Goal: Information Seeking & Learning: Learn about a topic

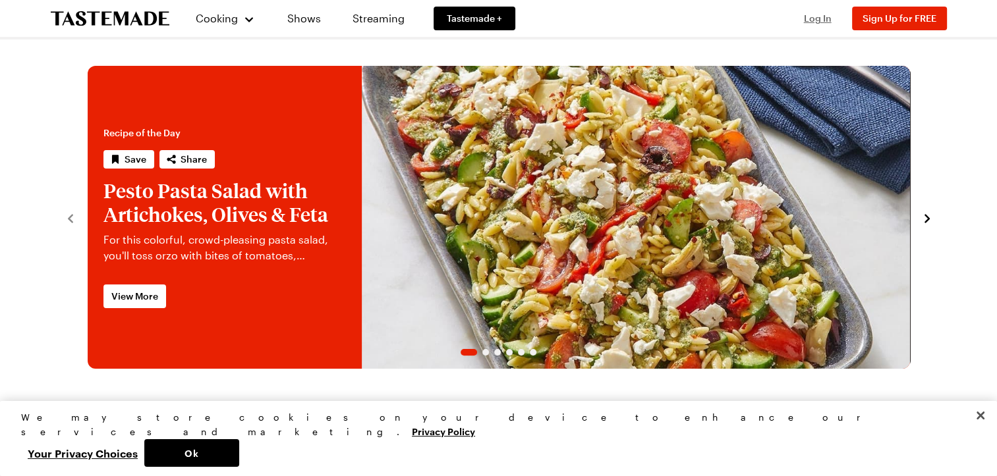
click at [817, 24] on button "Log In" at bounding box center [818, 18] width 53 height 13
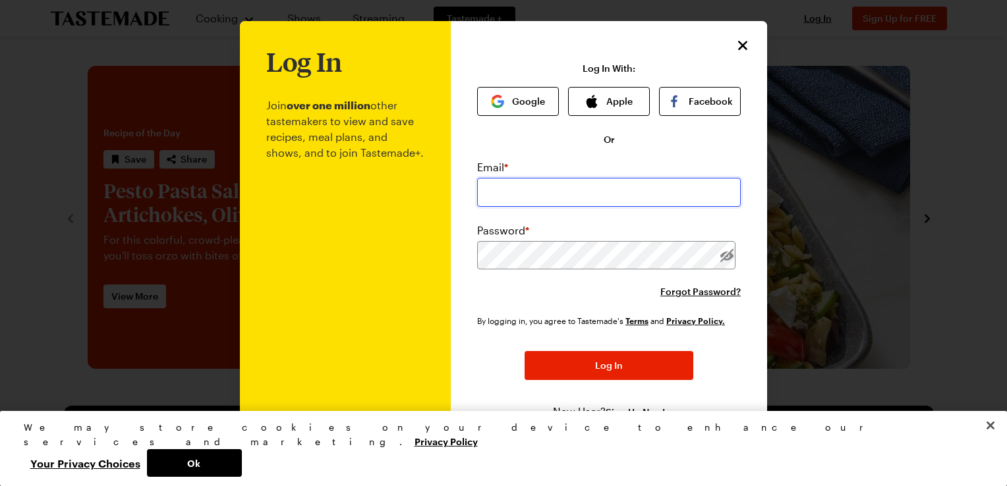
click at [511, 185] on input "email" at bounding box center [609, 192] width 264 height 29
type input "[EMAIL_ADDRESS][DOMAIN_NAME]"
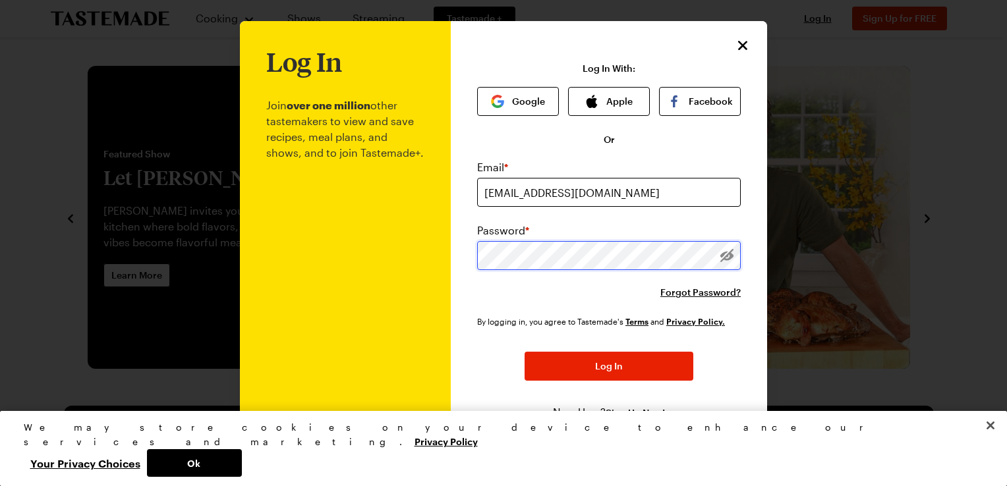
click at [525, 352] on button "Log In" at bounding box center [609, 366] width 169 height 29
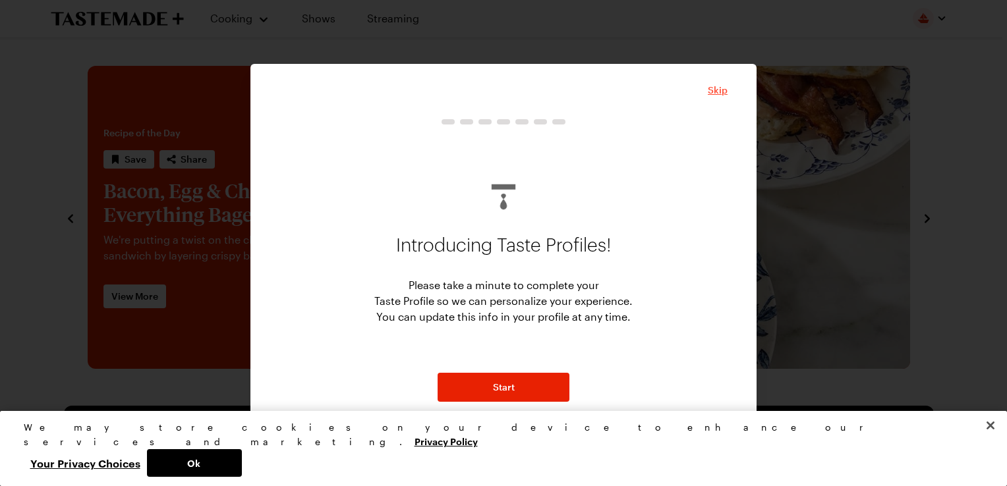
click at [716, 86] on span "Skip" at bounding box center [718, 90] width 20 height 13
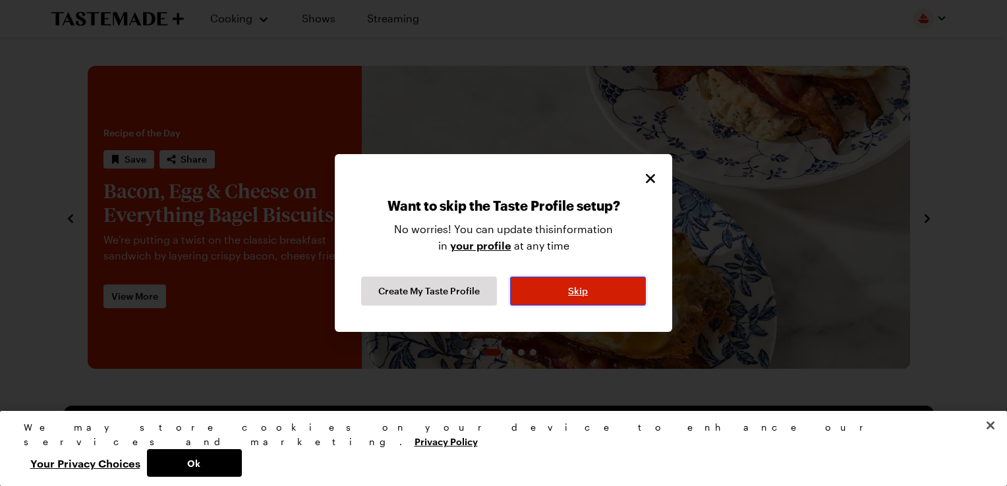
click at [560, 290] on button "Skip" at bounding box center [578, 291] width 136 height 29
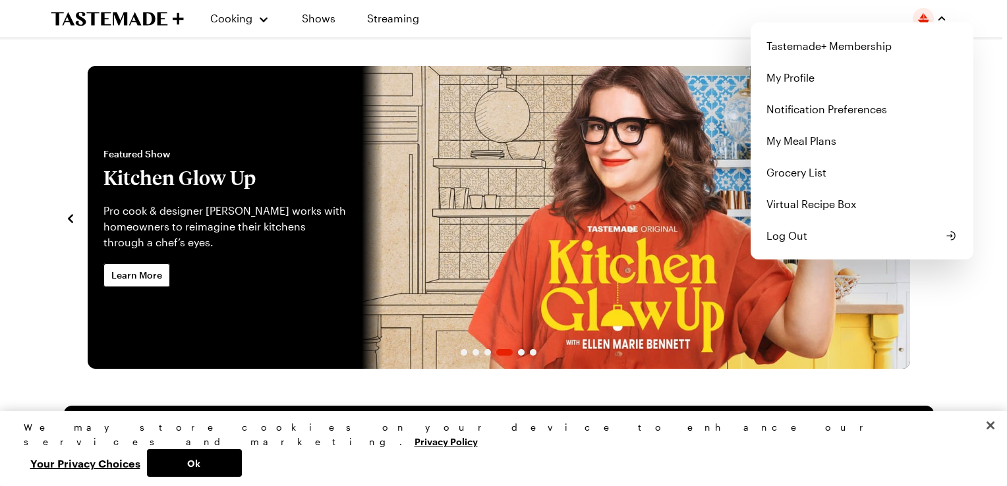
click at [945, 24] on div "Tastemade+ Membership My Profile Notification Preferences My Meal Plans Grocery…" at bounding box center [930, 18] width 34 height 21
click at [804, 82] on link "My Profile" at bounding box center [862, 78] width 207 height 32
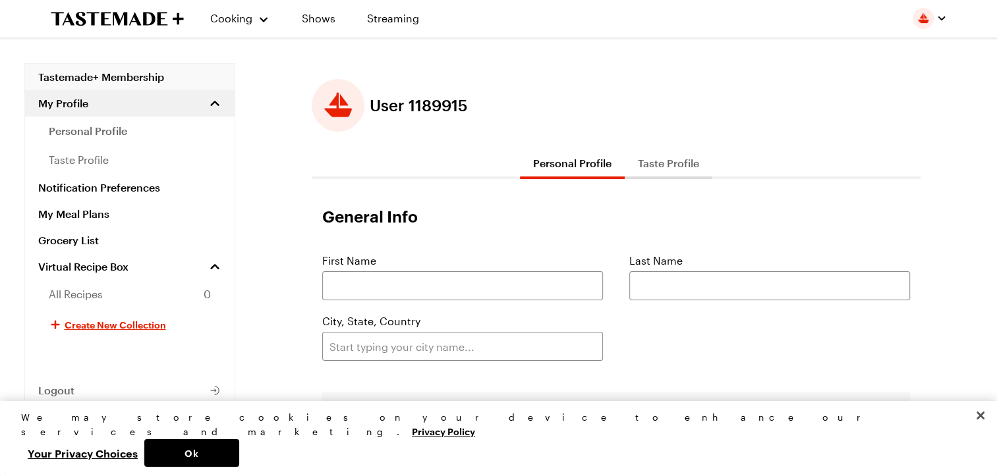
click at [132, 82] on link "Tastemade+ Membership" at bounding box center [130, 77] width 210 height 26
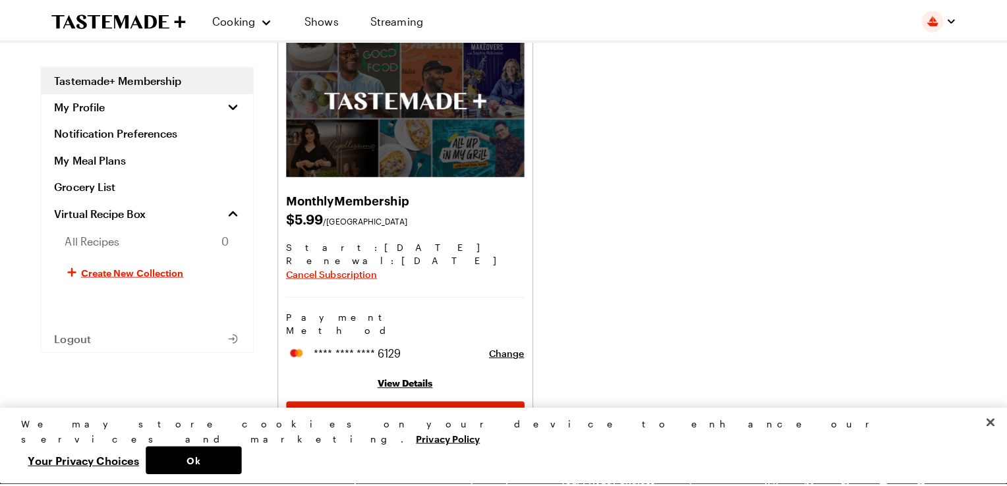
scroll to position [98, 0]
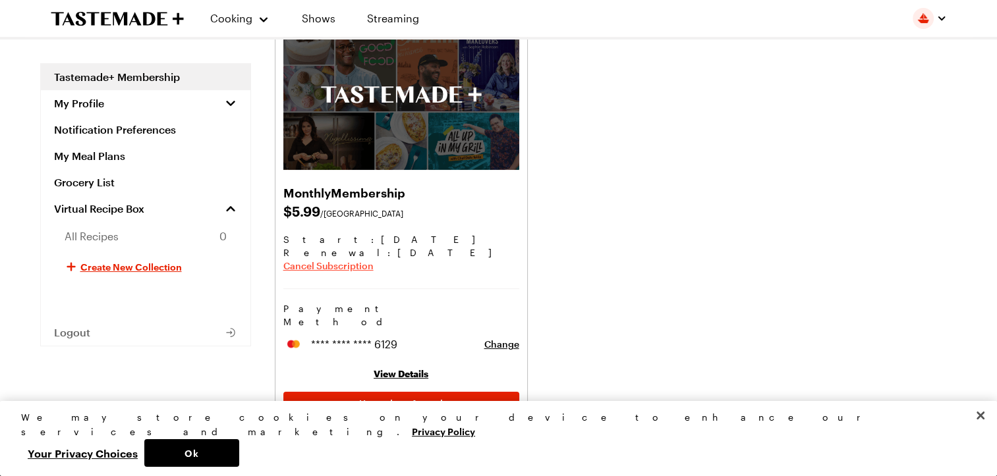
click at [361, 265] on span "Cancel Subscription" at bounding box center [328, 266] width 90 height 13
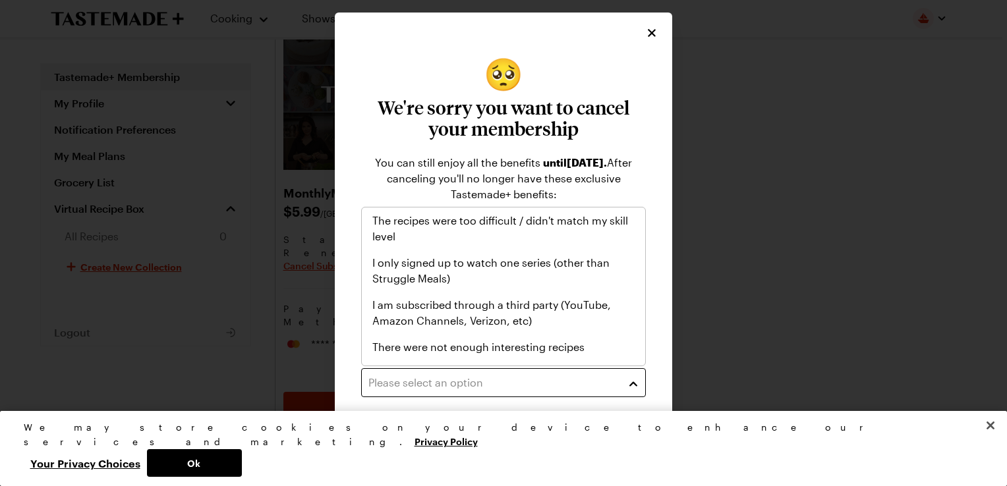
click at [496, 388] on div "Please select an option" at bounding box center [493, 383] width 250 height 16
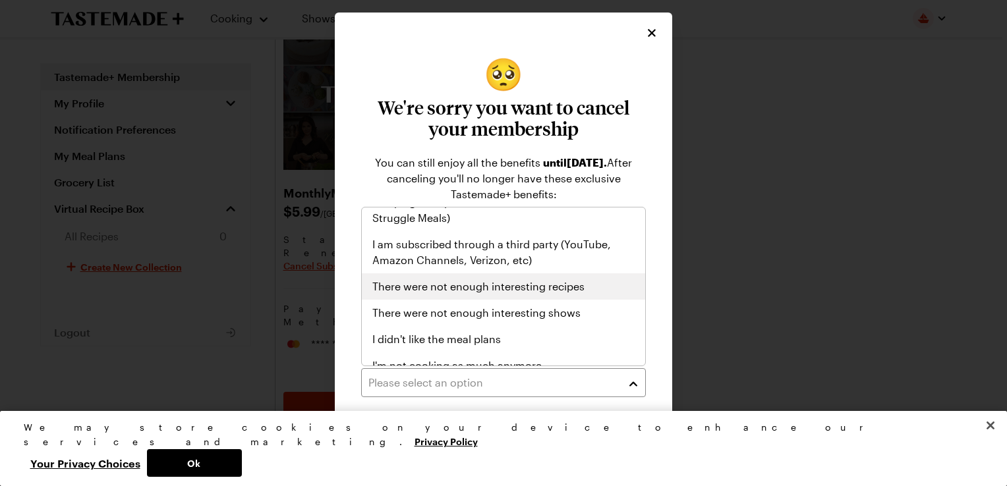
scroll to position [153, 0]
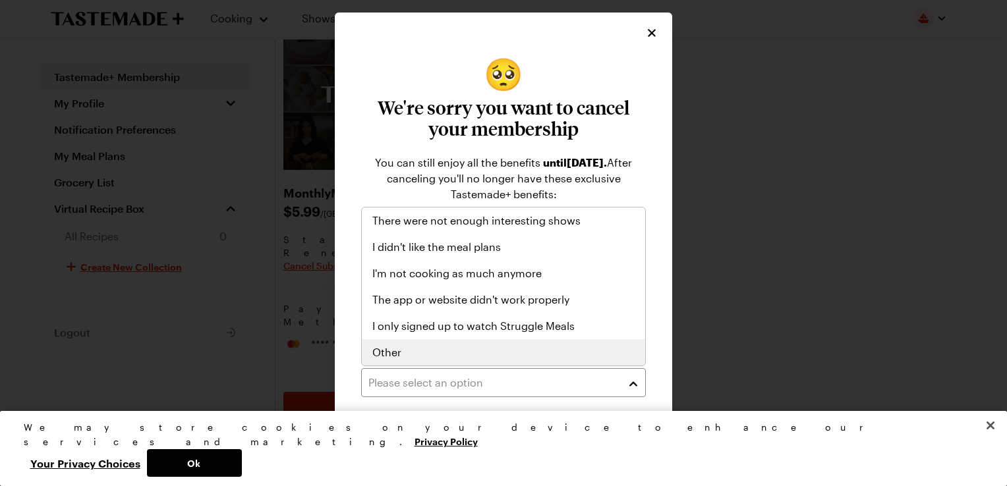
click at [457, 343] on div "Other" at bounding box center [503, 352] width 283 height 26
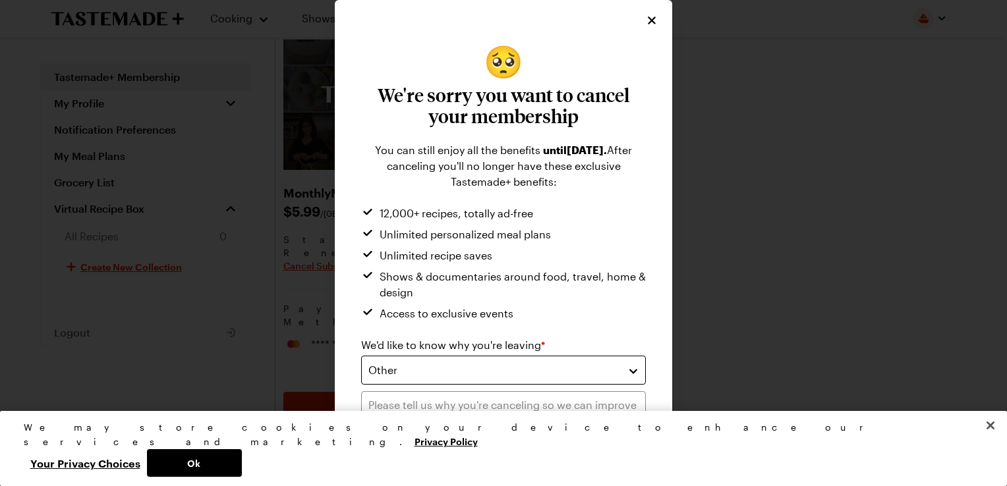
scroll to position [88, 0]
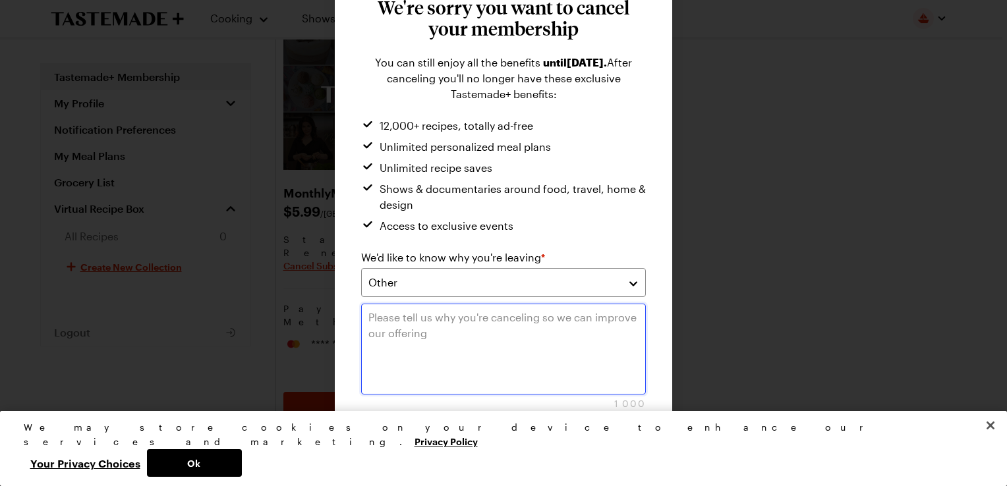
click at [461, 343] on textarea at bounding box center [503, 349] width 285 height 91
click at [527, 384] on textarea at bounding box center [503, 349] width 285 height 91
type textarea "n"
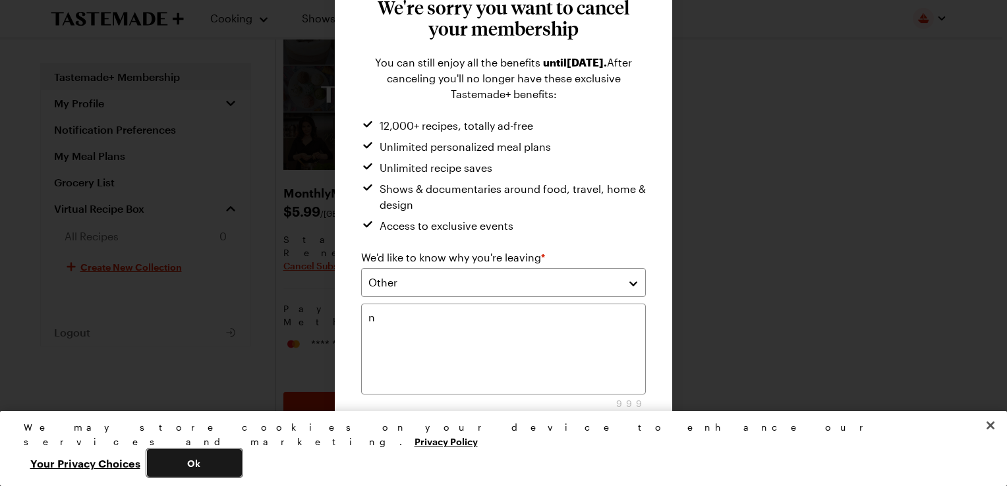
click at [242, 463] on button "Ok" at bounding box center [194, 463] width 95 height 28
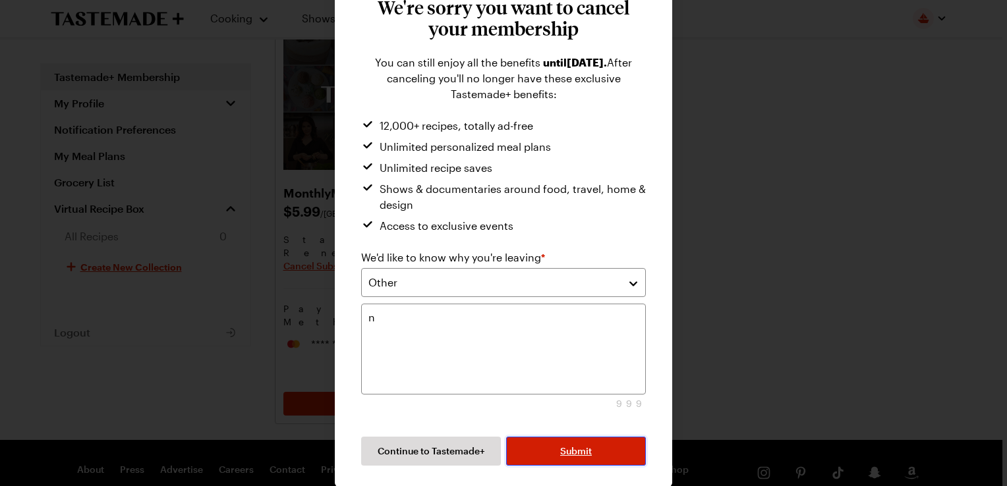
click at [602, 449] on button "Submit" at bounding box center [576, 451] width 140 height 29
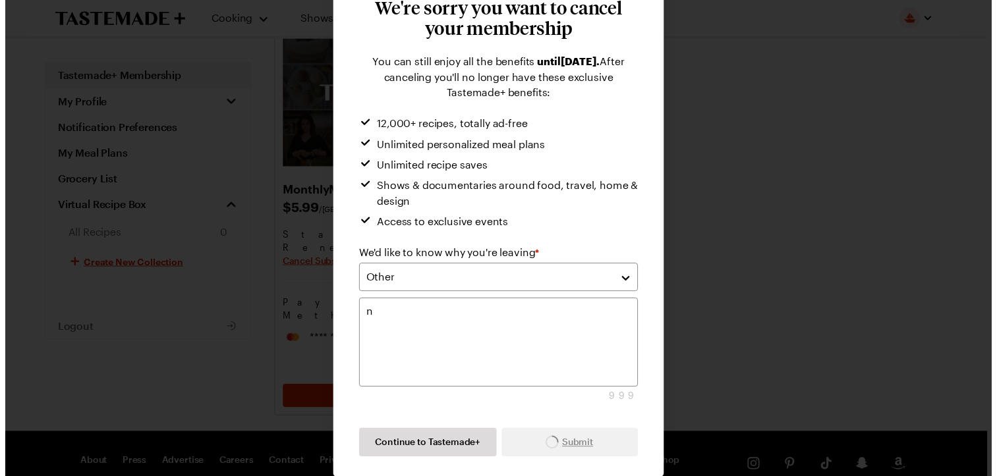
scroll to position [0, 0]
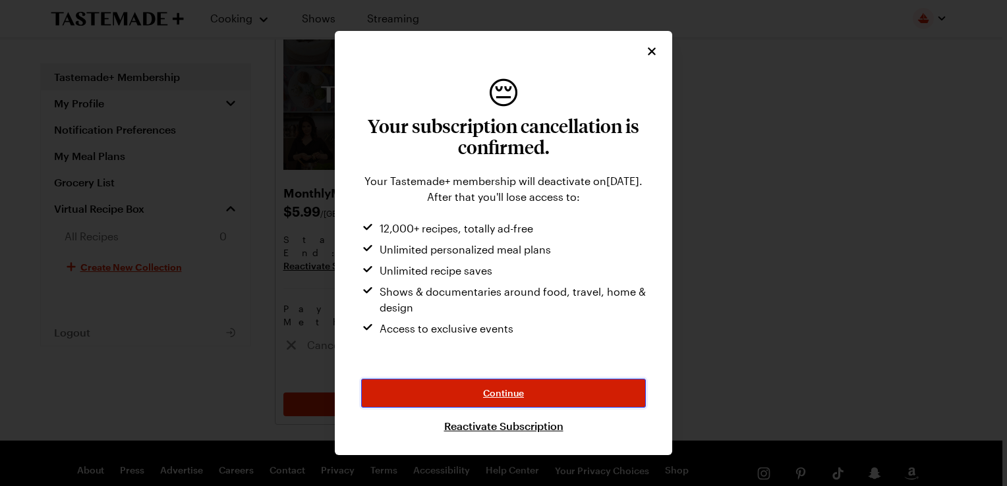
click at [514, 391] on span "Continue" at bounding box center [503, 393] width 41 height 13
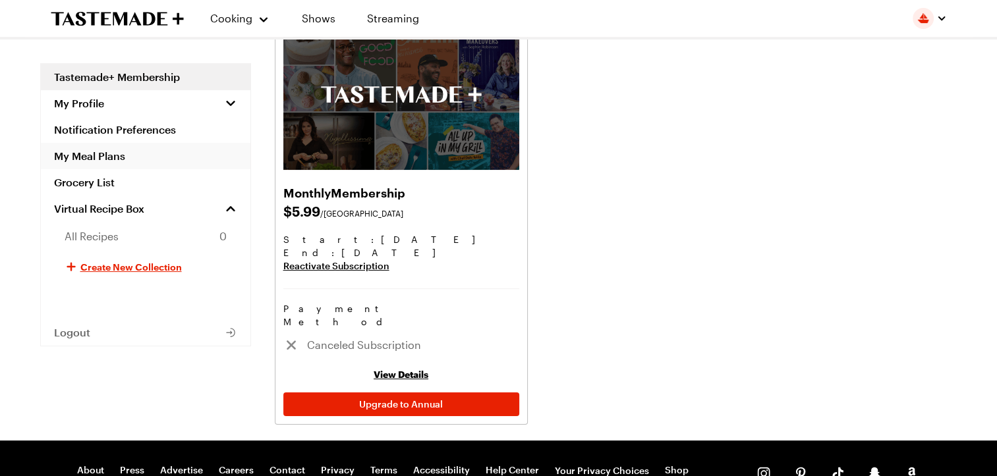
click at [111, 158] on link "My Meal Plans" at bounding box center [146, 156] width 210 height 26
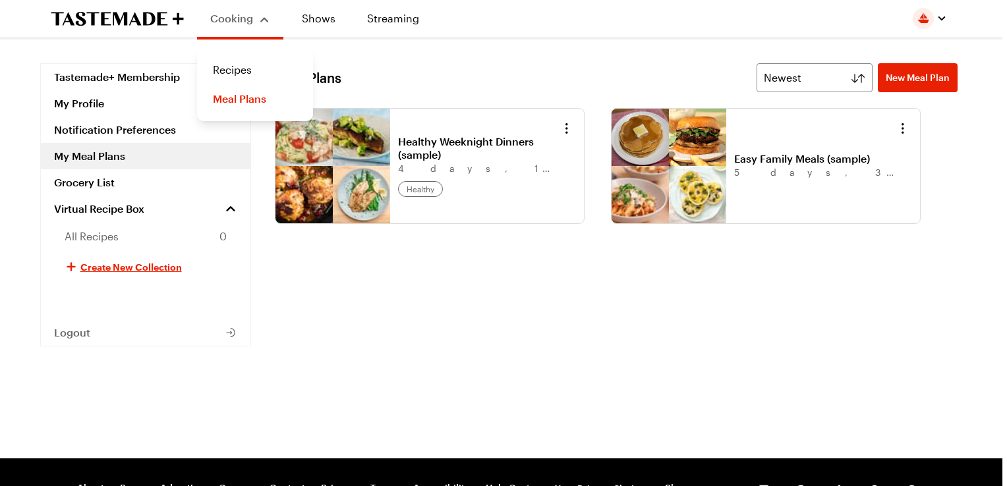
click at [261, 20] on div "Cooking" at bounding box center [240, 19] width 60 height 16
click at [224, 61] on link "Recipes" at bounding box center [255, 69] width 100 height 29
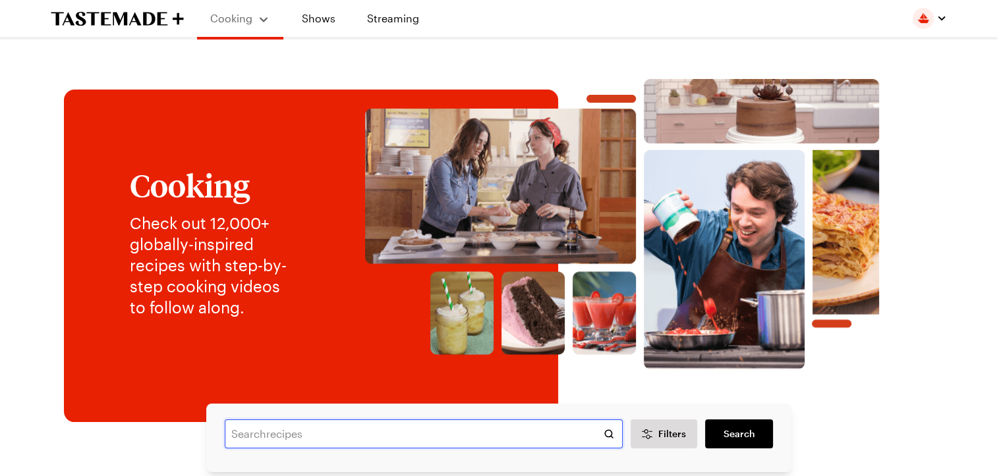
click at [274, 442] on input "text" at bounding box center [424, 434] width 398 height 29
type input "creamy tomato basil soup"
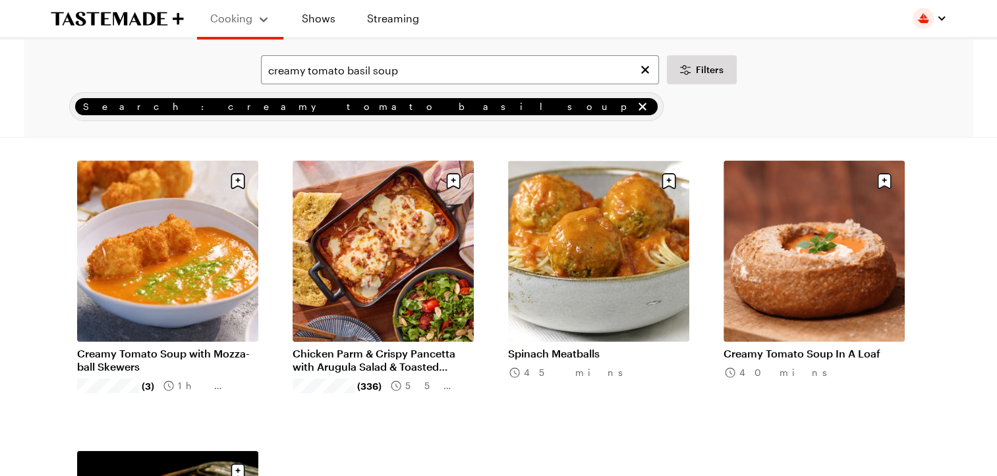
scroll to position [20, 0]
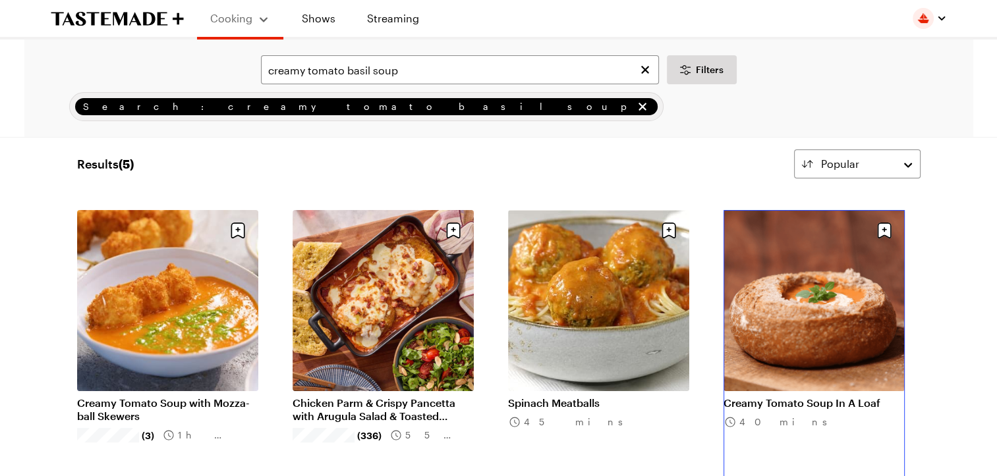
click at [828, 397] on link "Creamy Tomato Soup In A Loaf" at bounding box center [814, 403] width 181 height 13
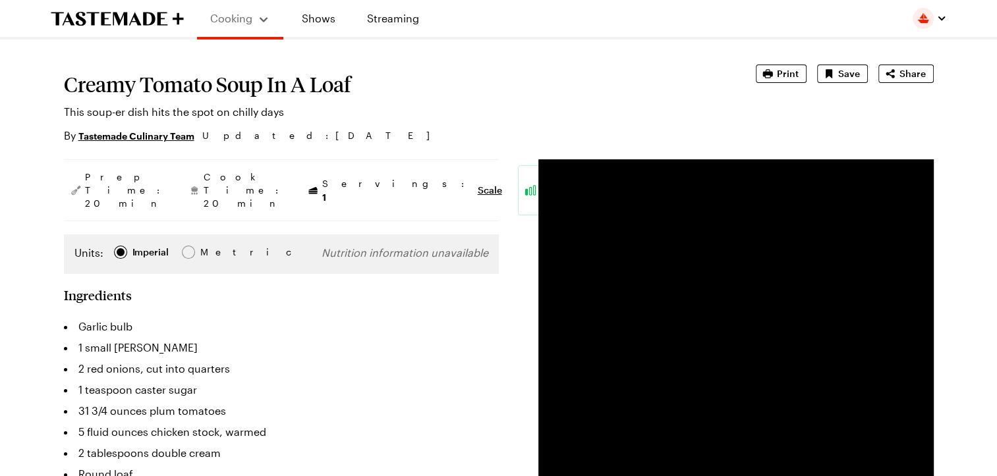
scroll to position [0, 5]
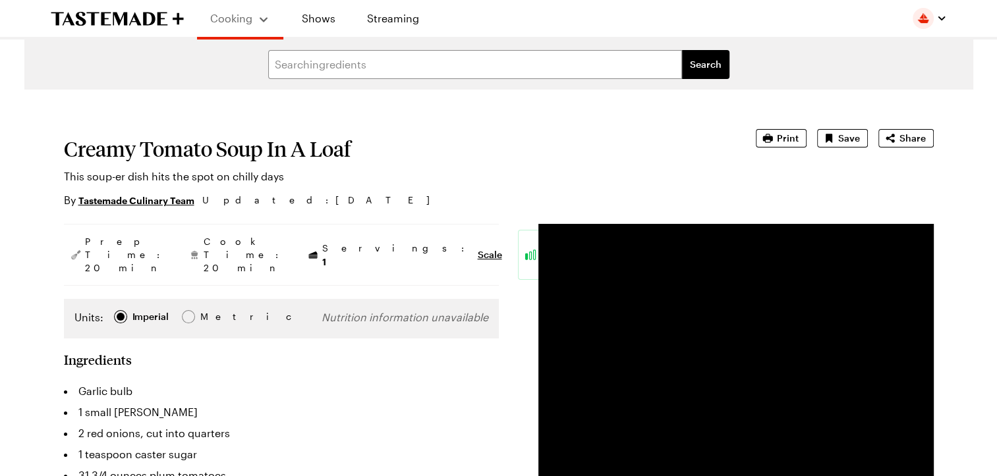
scroll to position [20, 0]
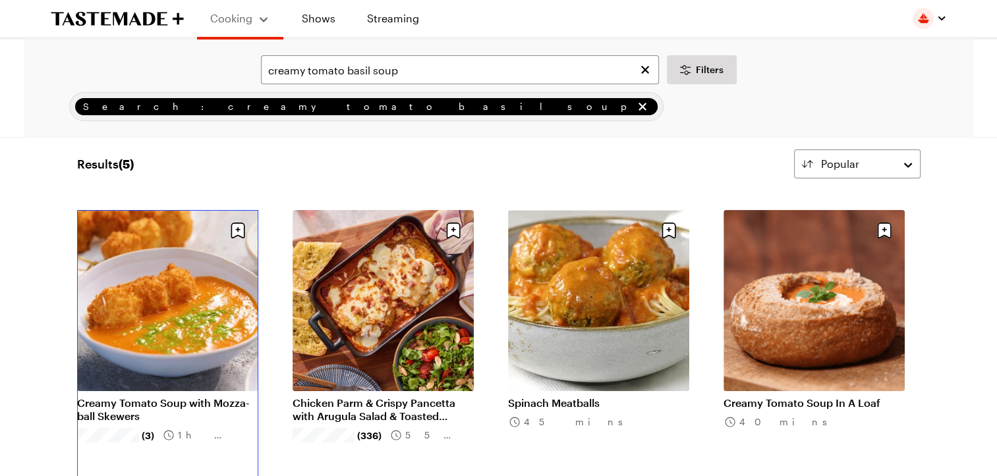
click at [177, 397] on link "Creamy Tomato Soup with Mozza-ball Skewers" at bounding box center [167, 410] width 181 height 26
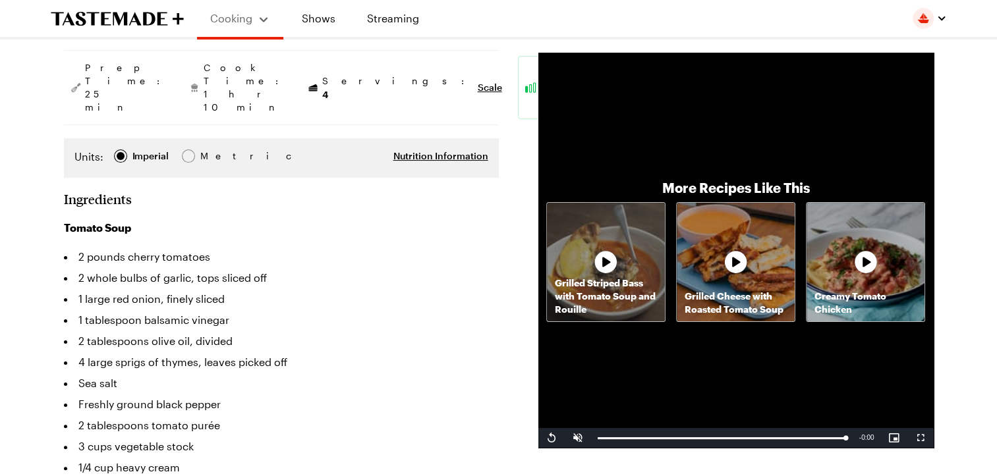
scroll to position [229, 0]
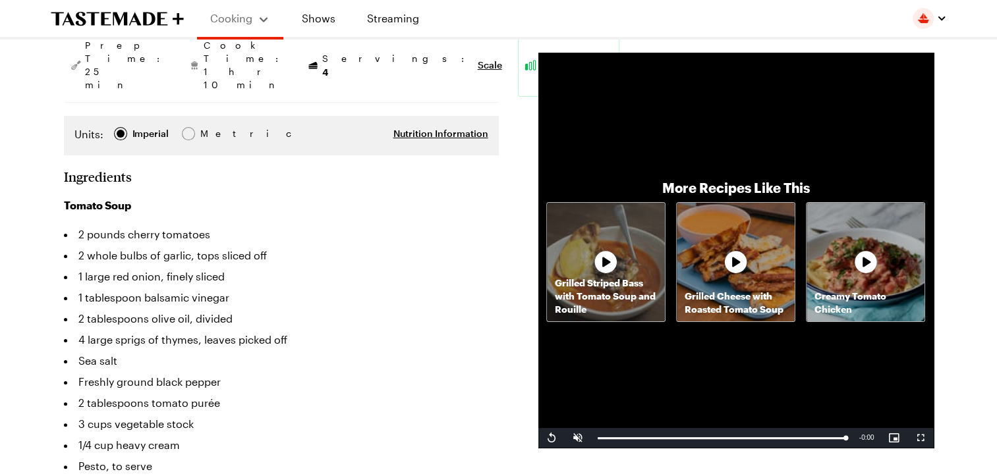
click at [753, 275] on div "Grilled Cheese with Roasted Tomato Soup" at bounding box center [736, 262] width 118 height 118
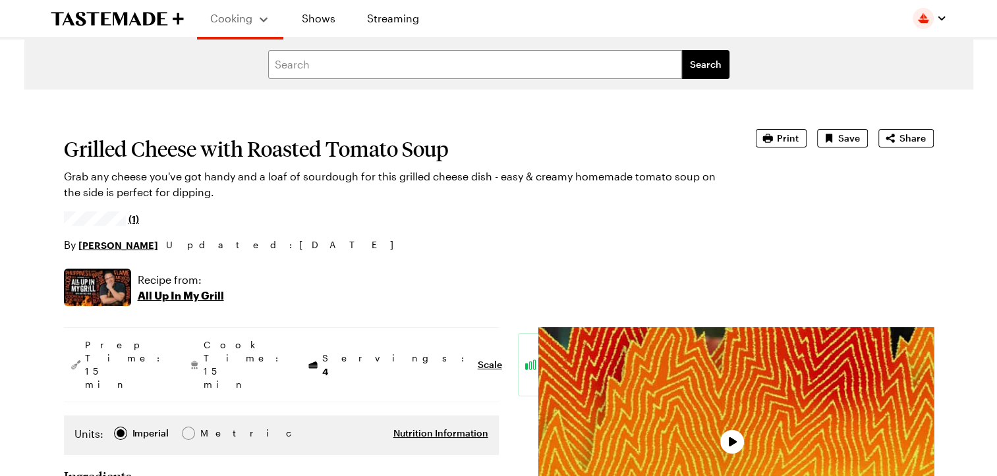
type textarea "x"
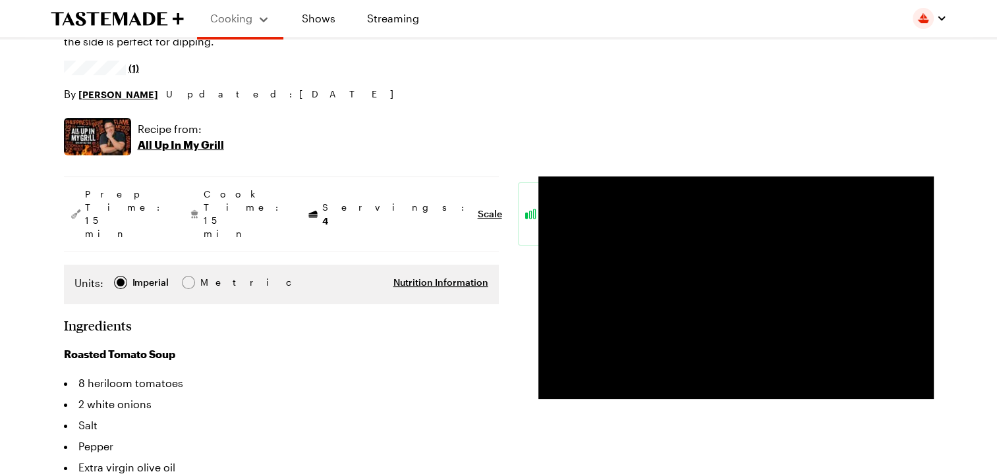
scroll to position [150, 0]
